Goal: Task Accomplishment & Management: Use online tool/utility

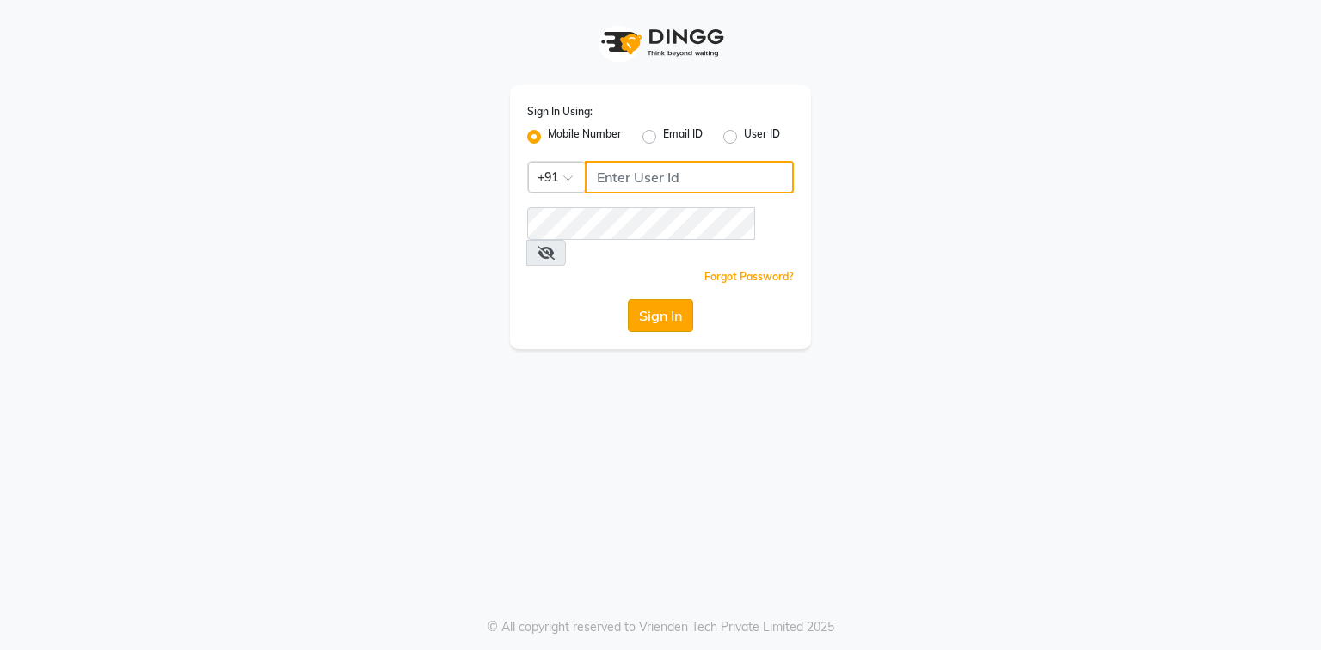
type input "9310550407"
click at [661, 299] on button "Sign In" at bounding box center [660, 315] width 65 height 33
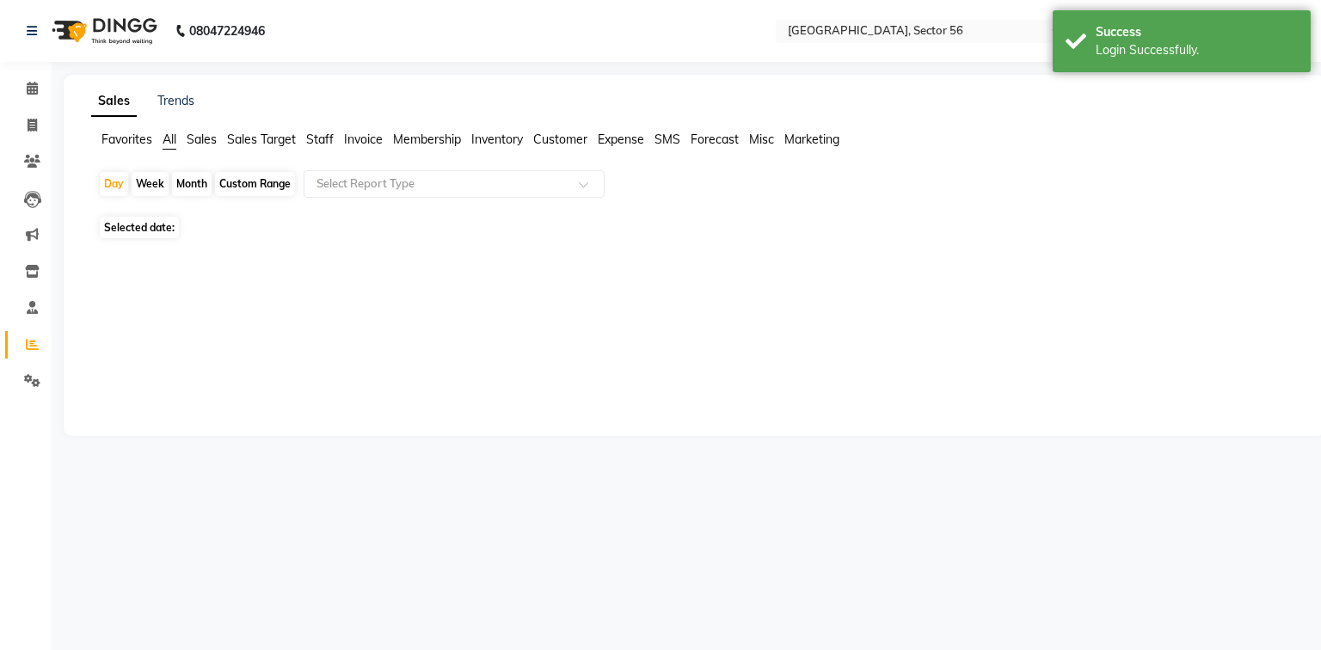
select select "en"
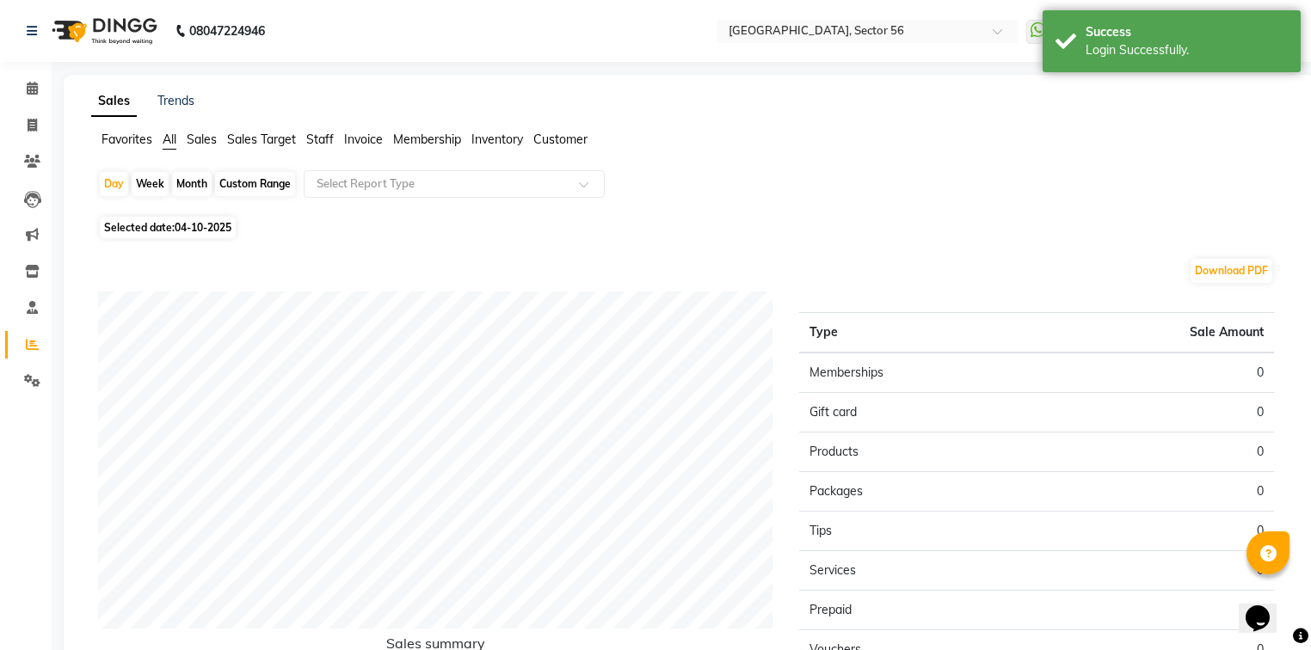
click at [182, 186] on div "Month" at bounding box center [192, 184] width 40 height 24
select select "10"
select select "2025"
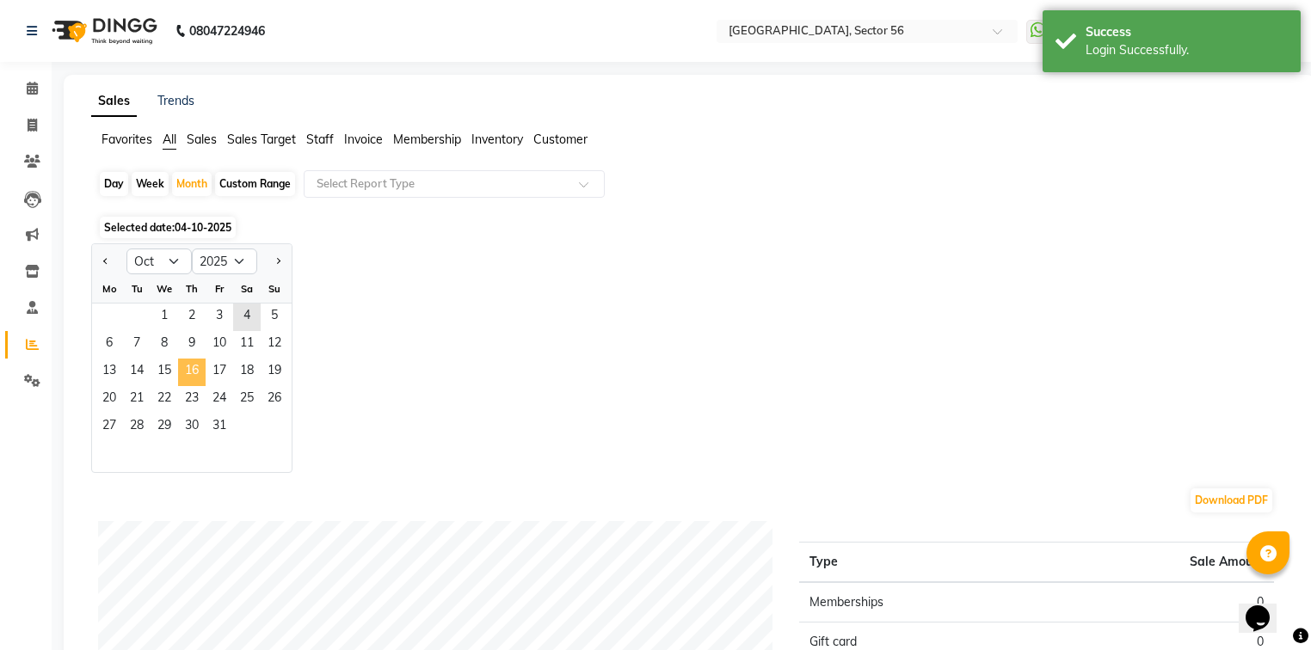
click at [193, 359] on span "16" at bounding box center [192, 373] width 28 height 28
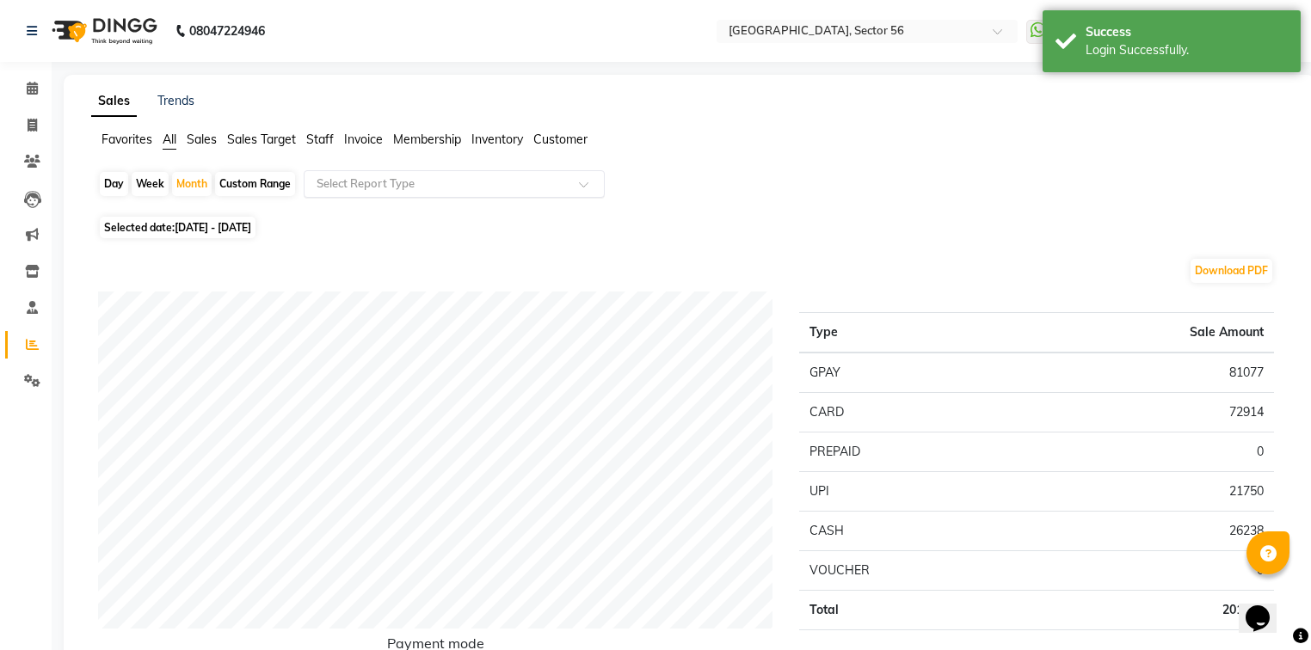
click at [399, 186] on input "text" at bounding box center [437, 183] width 248 height 17
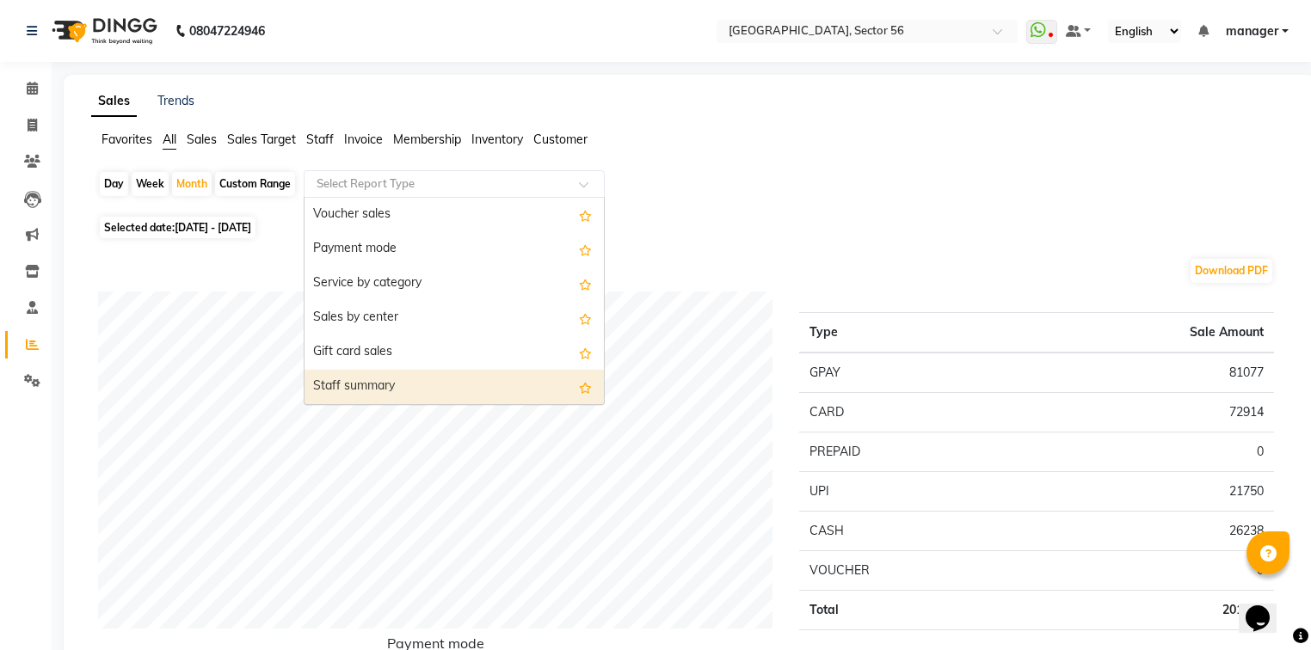
click at [400, 390] on div "Staff summary" at bounding box center [453, 387] width 299 height 34
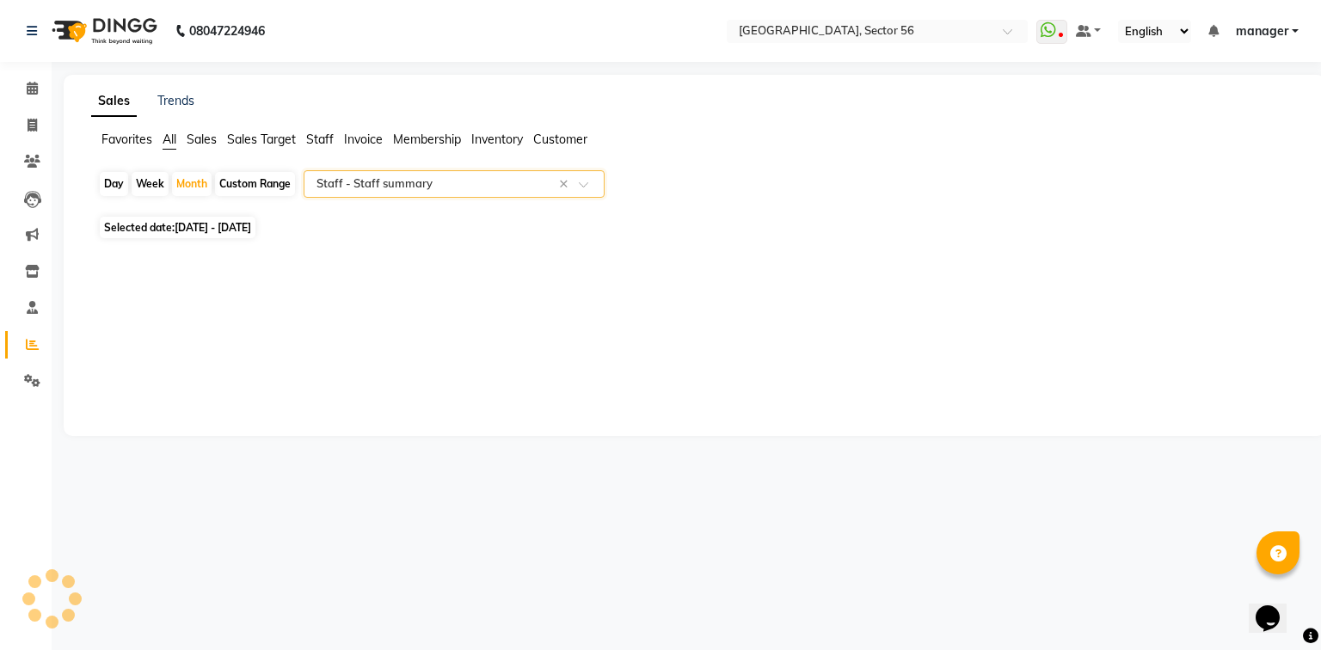
select select "full_report"
select select "csv"
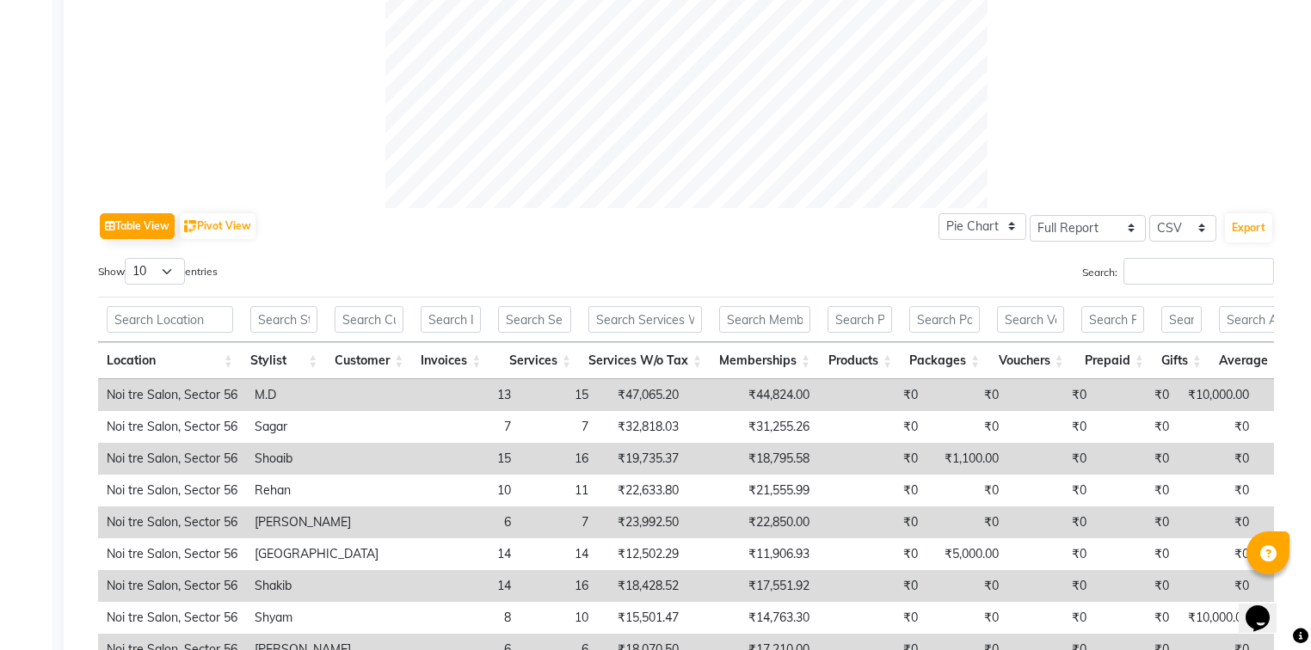
scroll to position [757, 0]
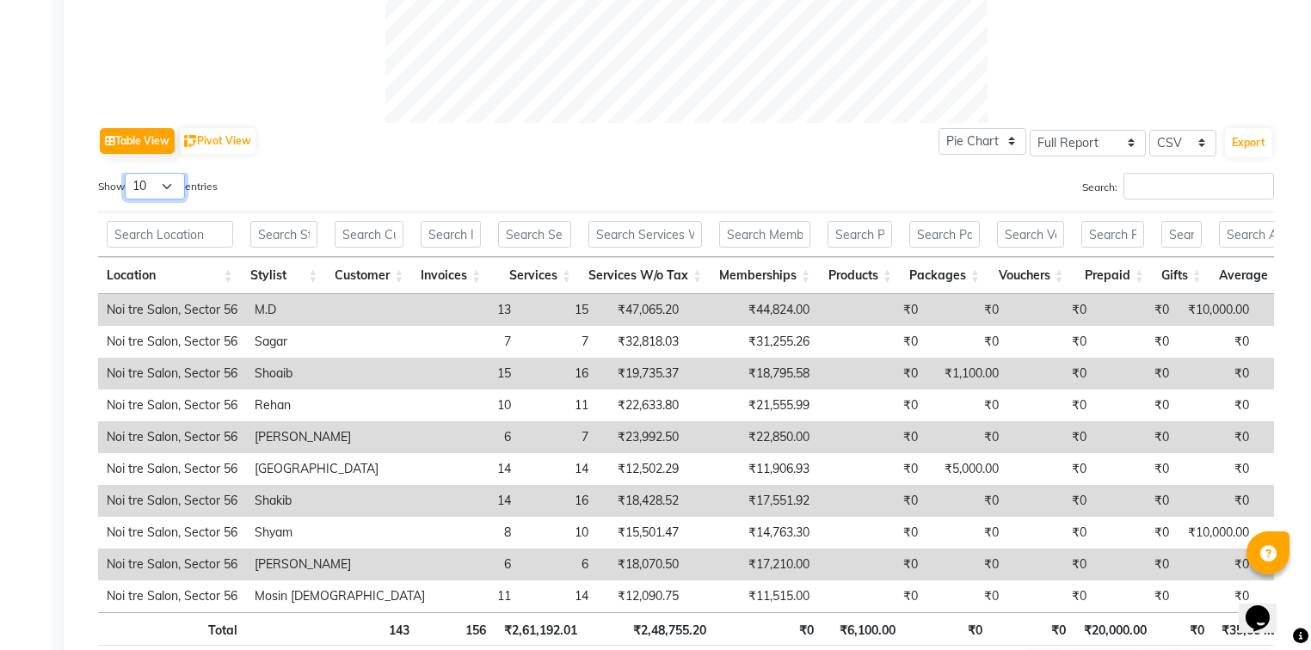
click at [166, 187] on select "10 25 50 100" at bounding box center [155, 186] width 60 height 27
select select "50"
click at [127, 173] on select "10 25 50 100" at bounding box center [155, 186] width 60 height 27
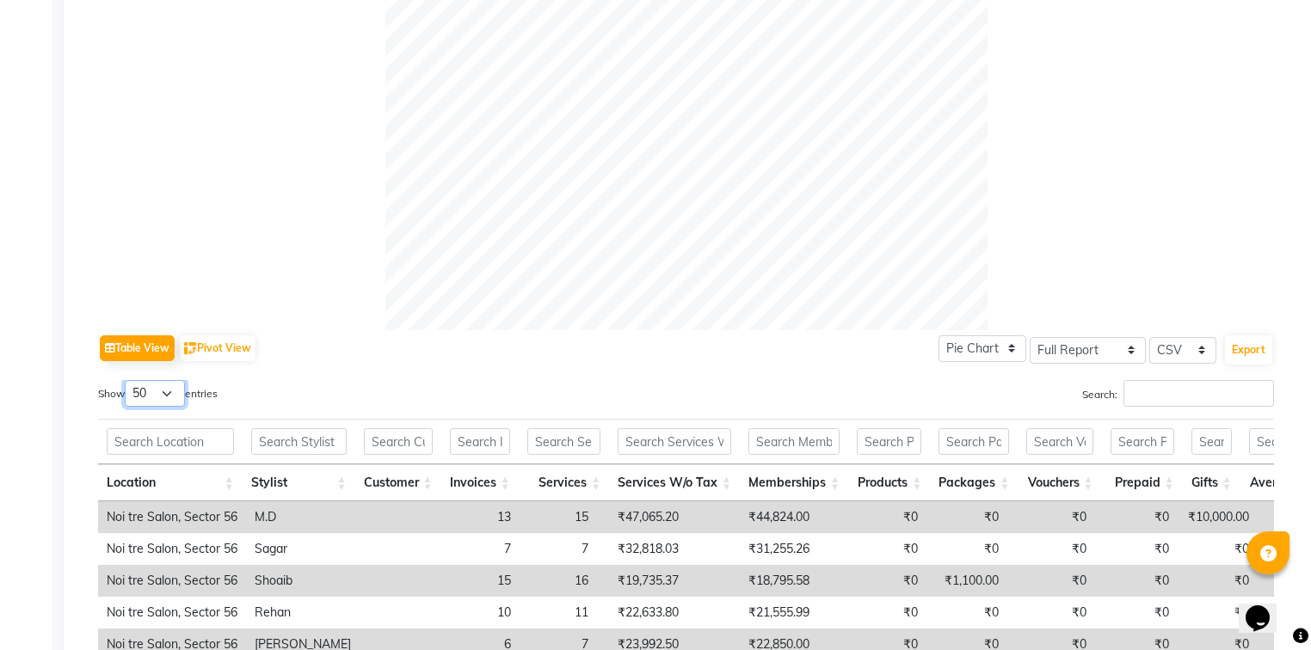
scroll to position [206, 0]
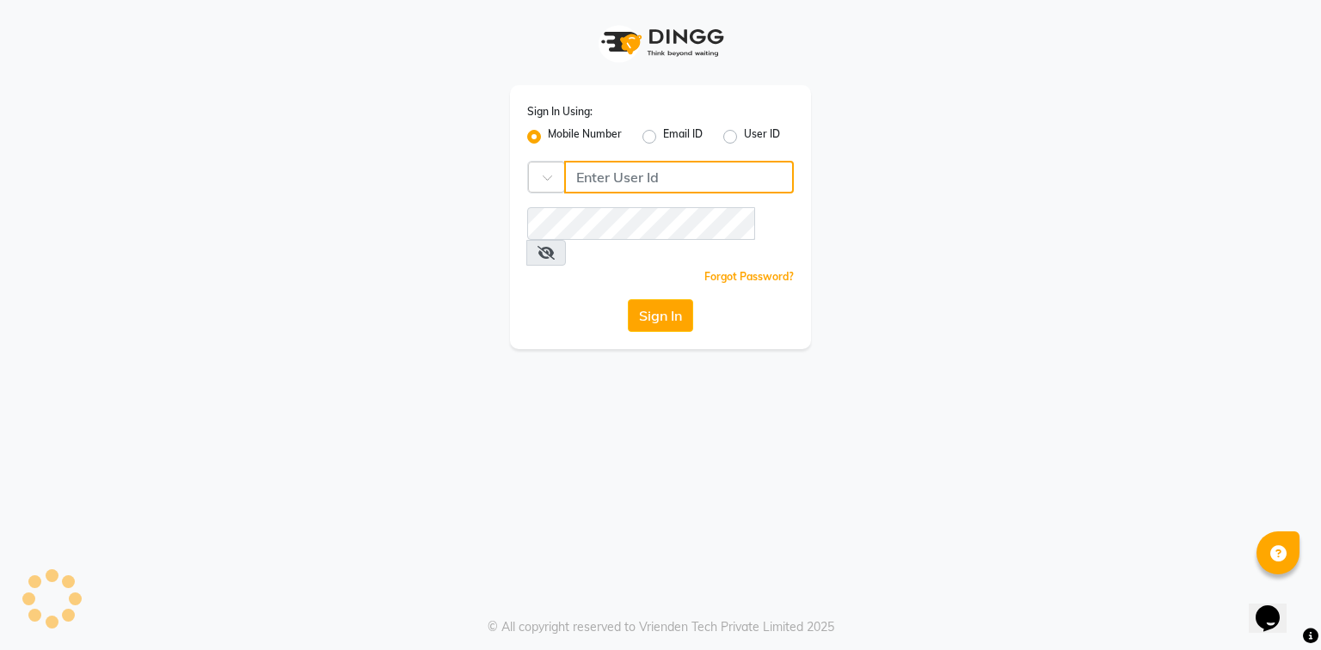
type input "9310550407"
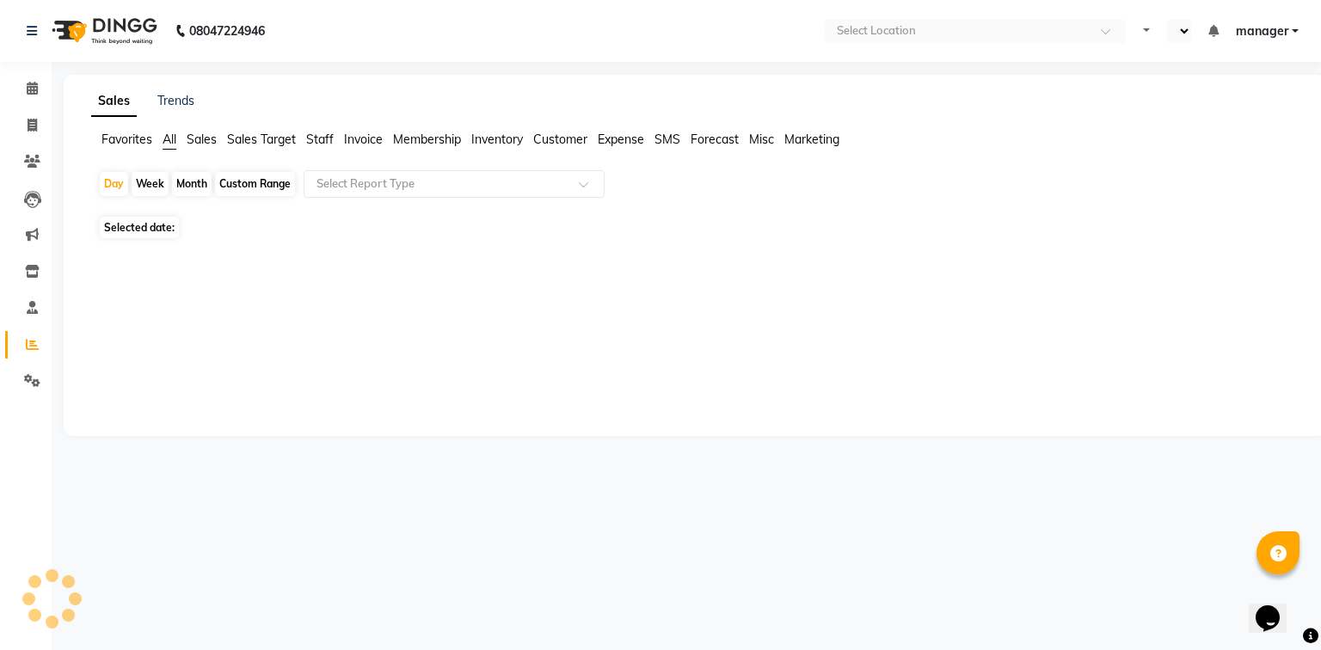
select select "en"
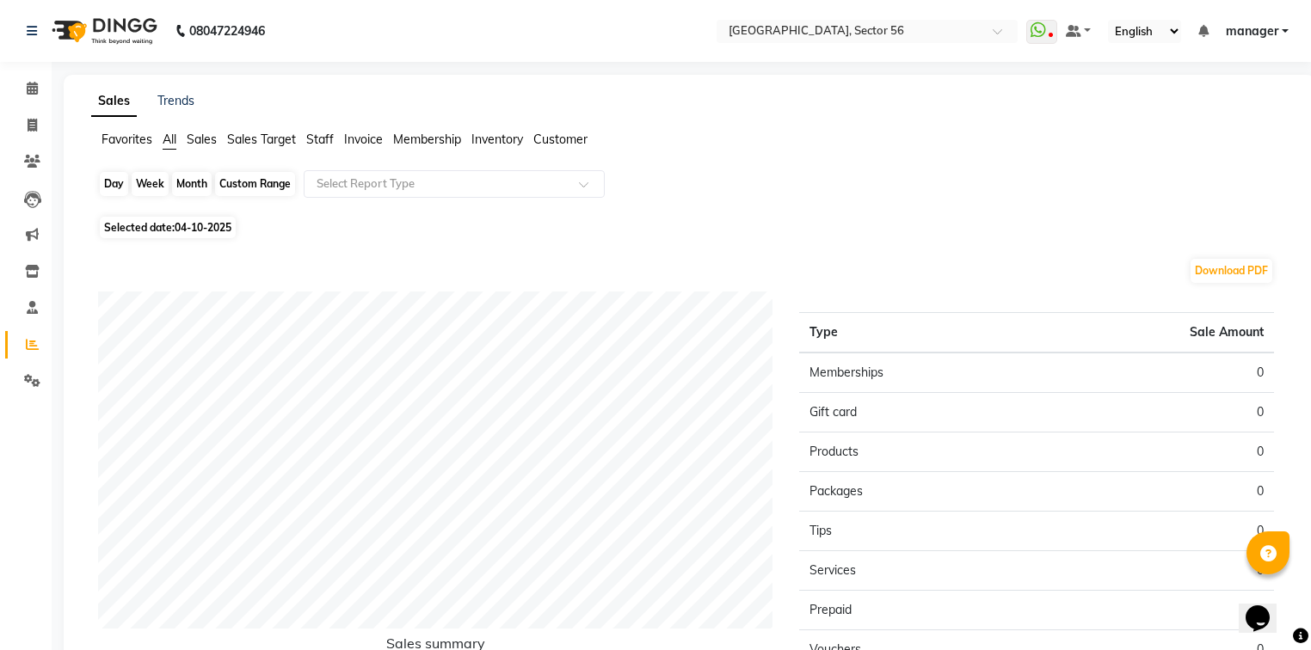
click at [113, 185] on div "Day" at bounding box center [114, 184] width 28 height 24
select select "10"
select select "2025"
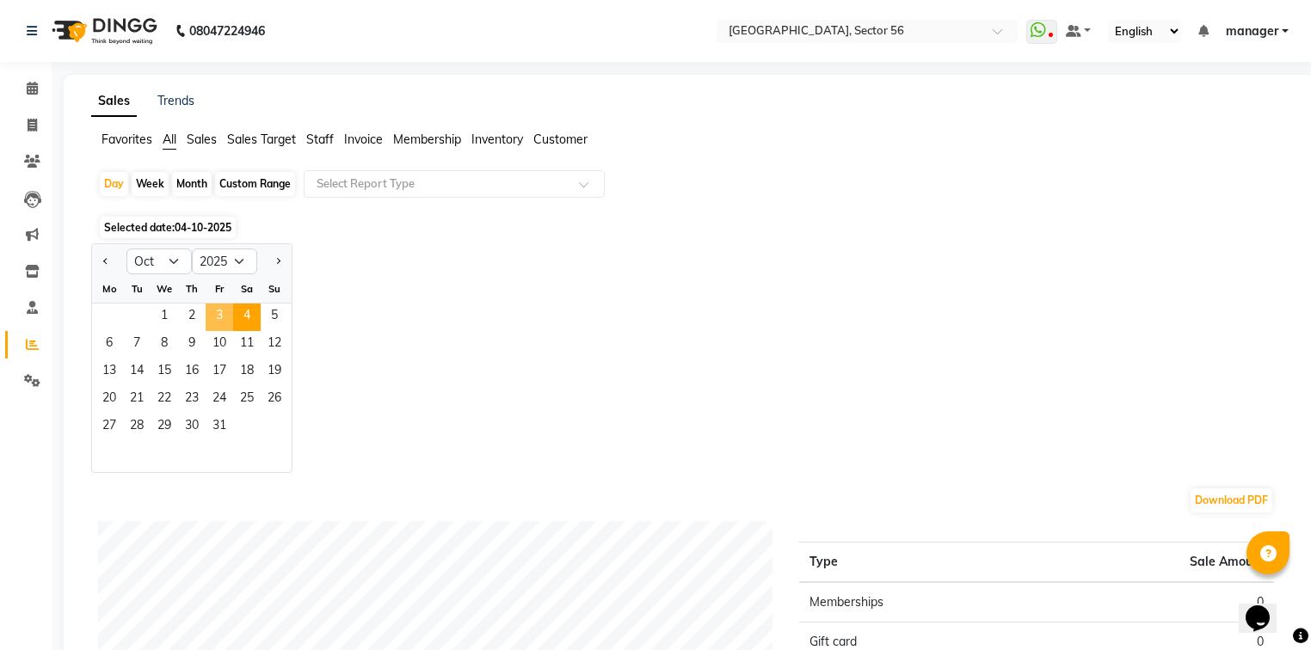
click at [217, 314] on span "3" at bounding box center [220, 318] width 28 height 28
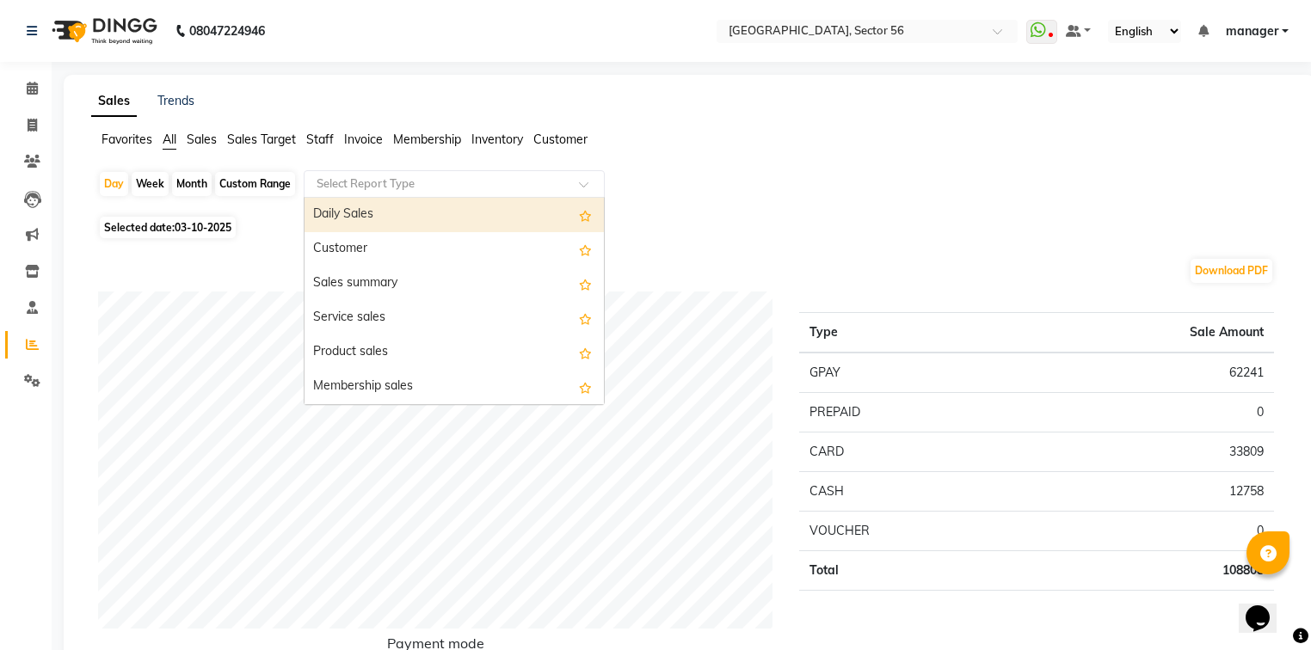
click at [365, 174] on div "Select Report Type" at bounding box center [454, 184] width 301 height 28
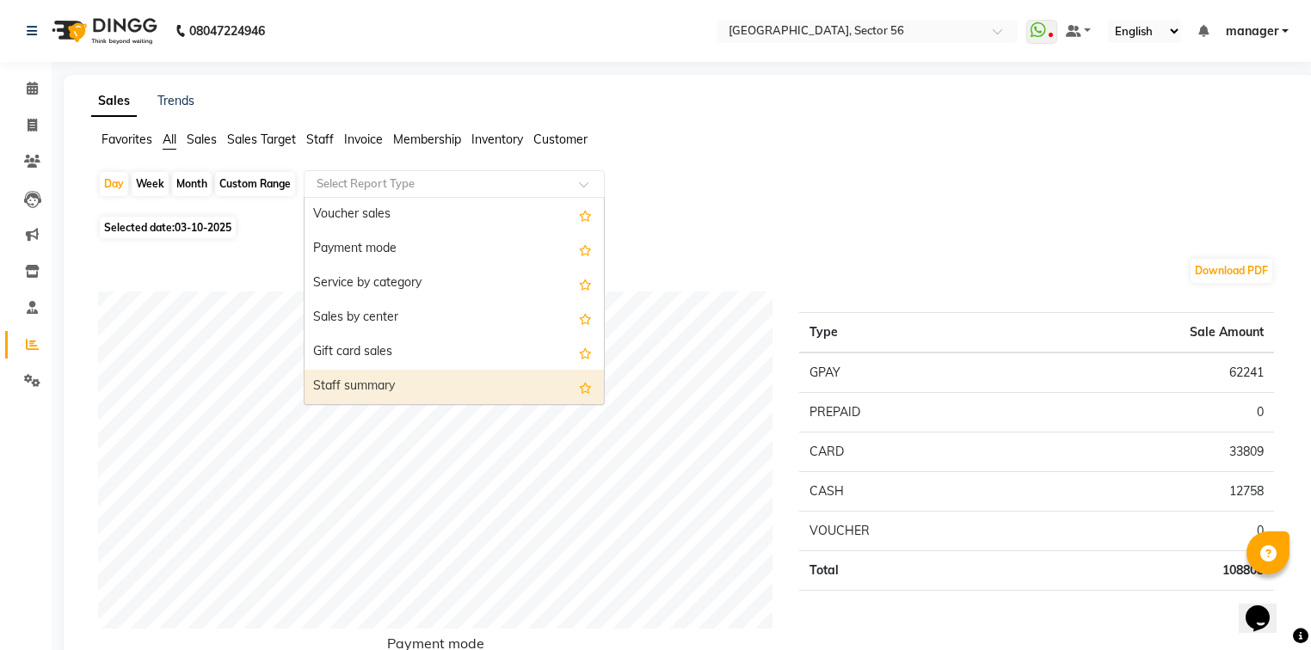
scroll to position [344, 0]
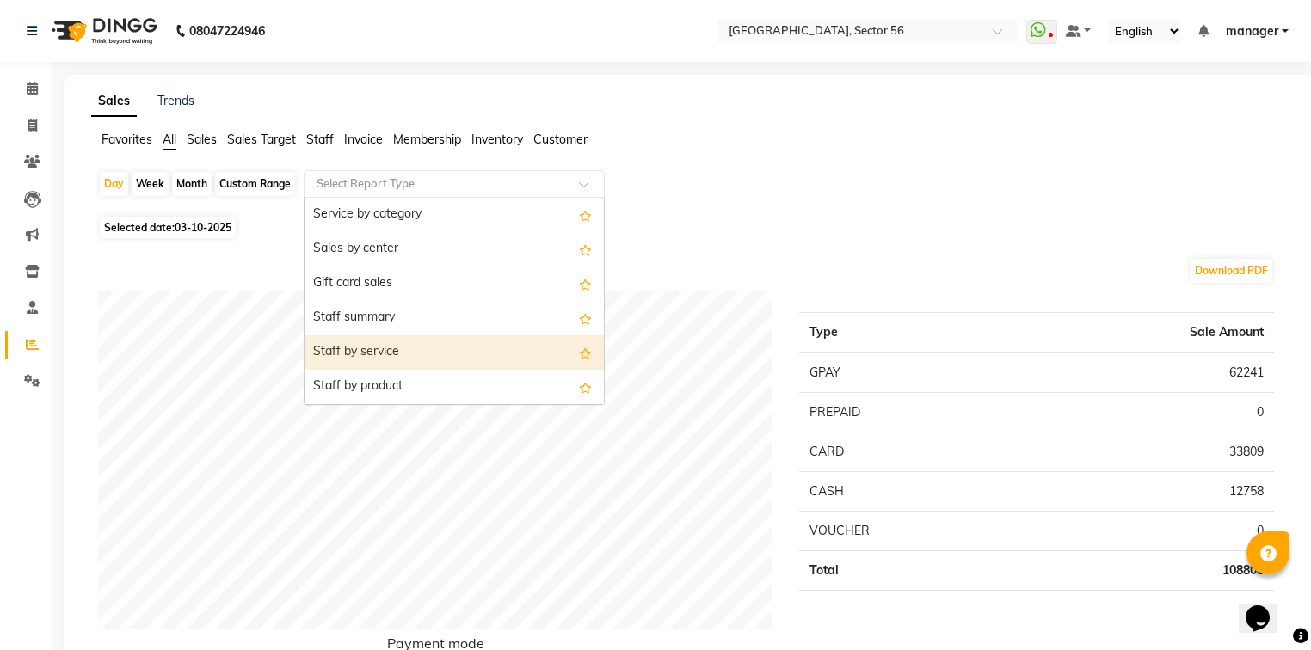
click at [376, 352] on div "Staff by service" at bounding box center [453, 352] width 299 height 34
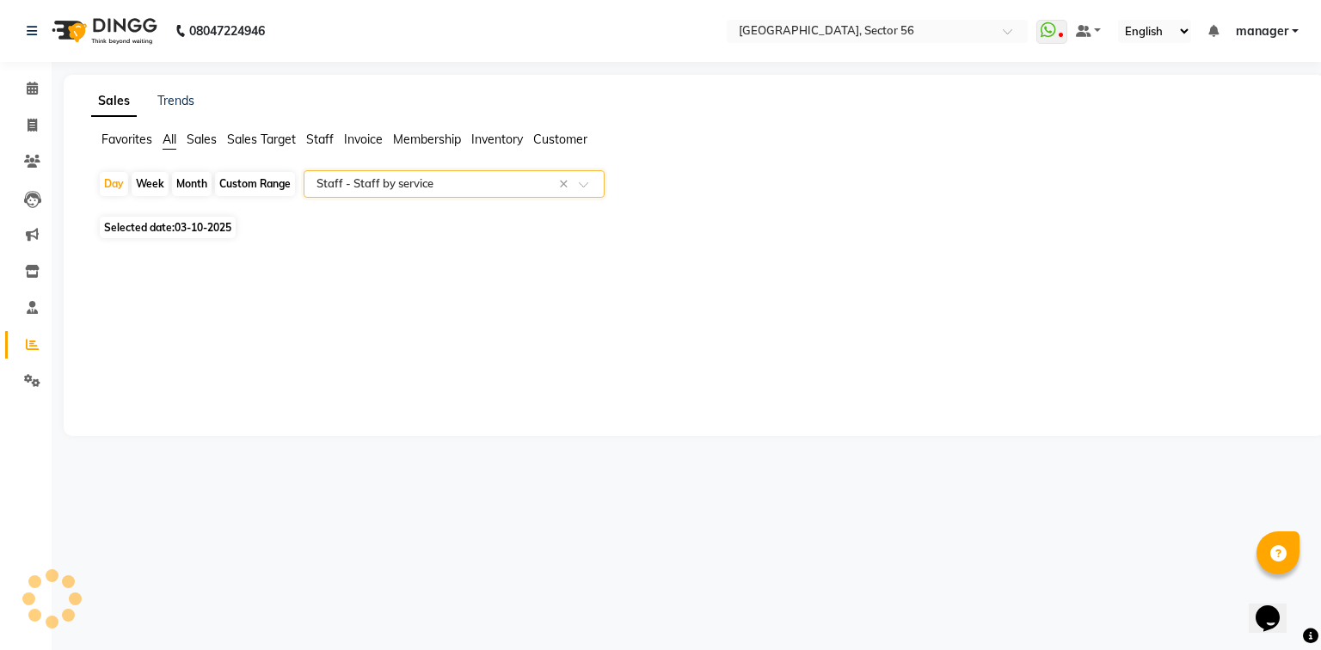
select select "full_report"
select select "csv"
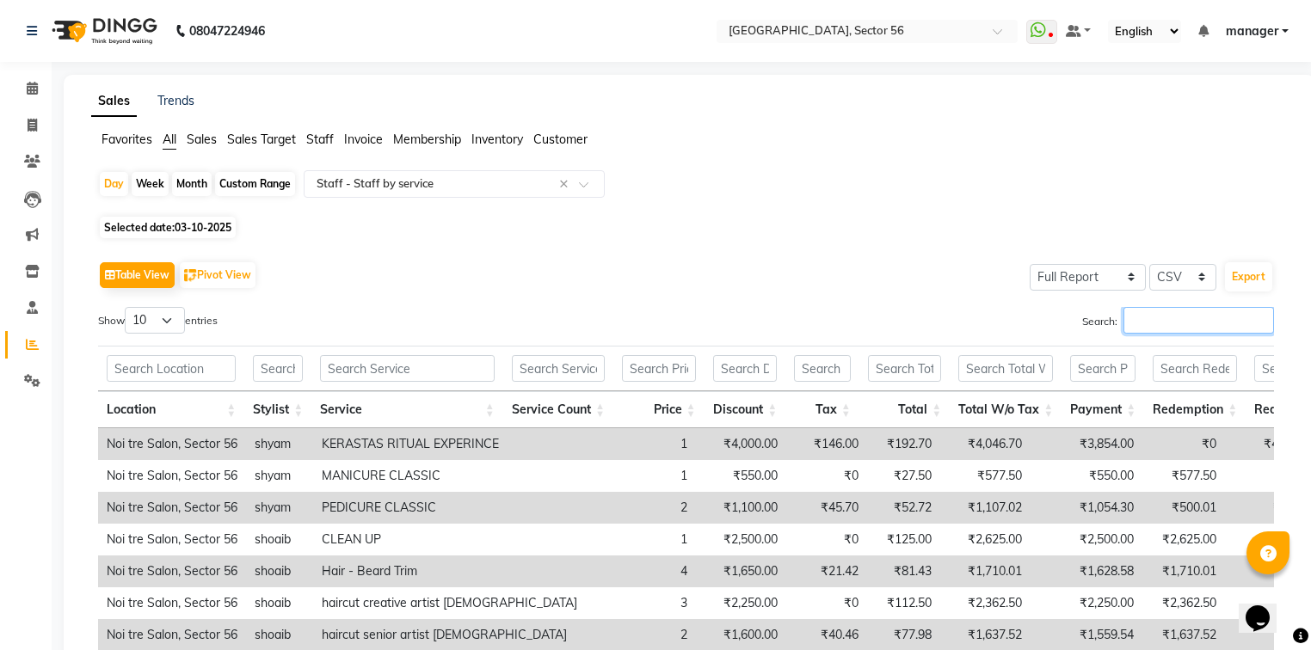
click at [1128, 320] on input "Search:" at bounding box center [1198, 320] width 150 height 27
type input "s"
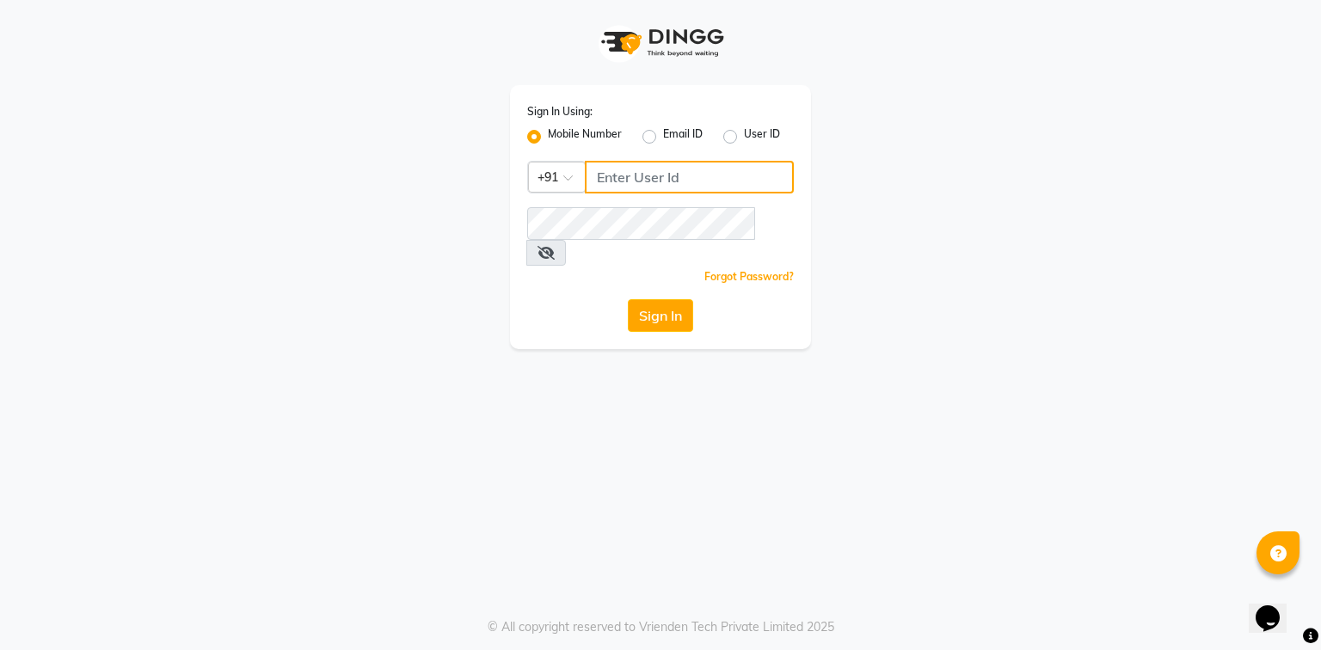
type input "9310550407"
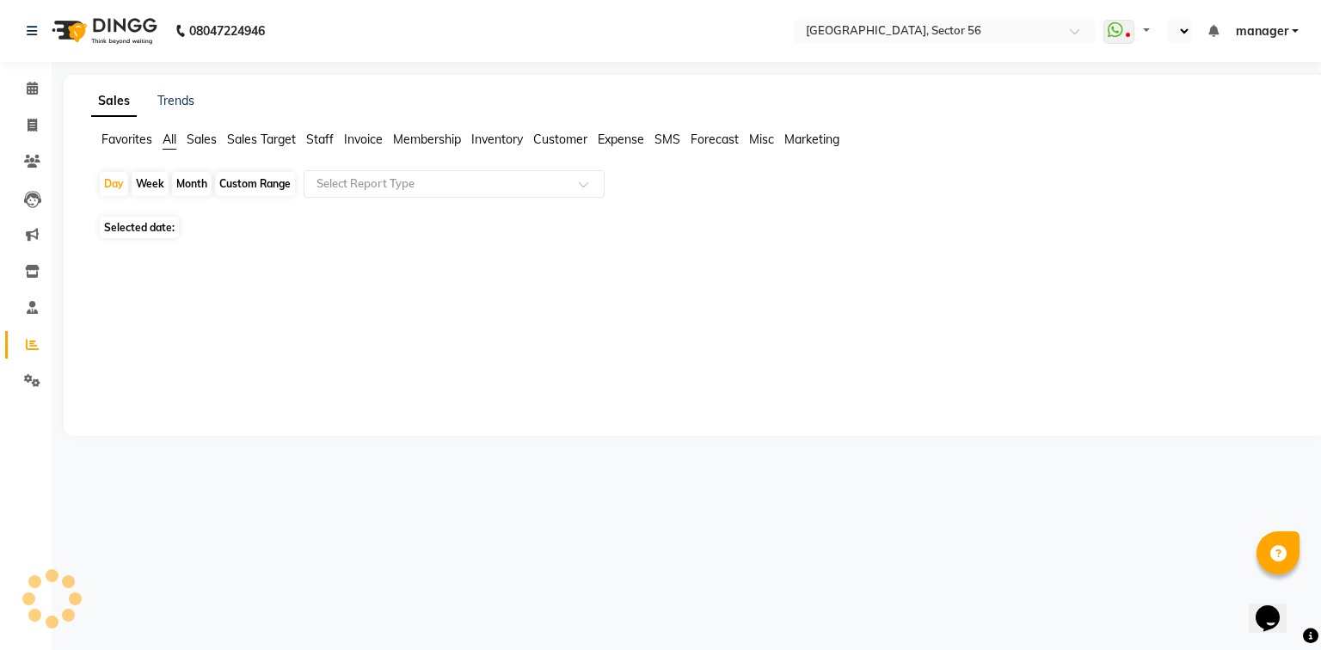
select select "en"
